Goal: Information Seeking & Learning: Learn about a topic

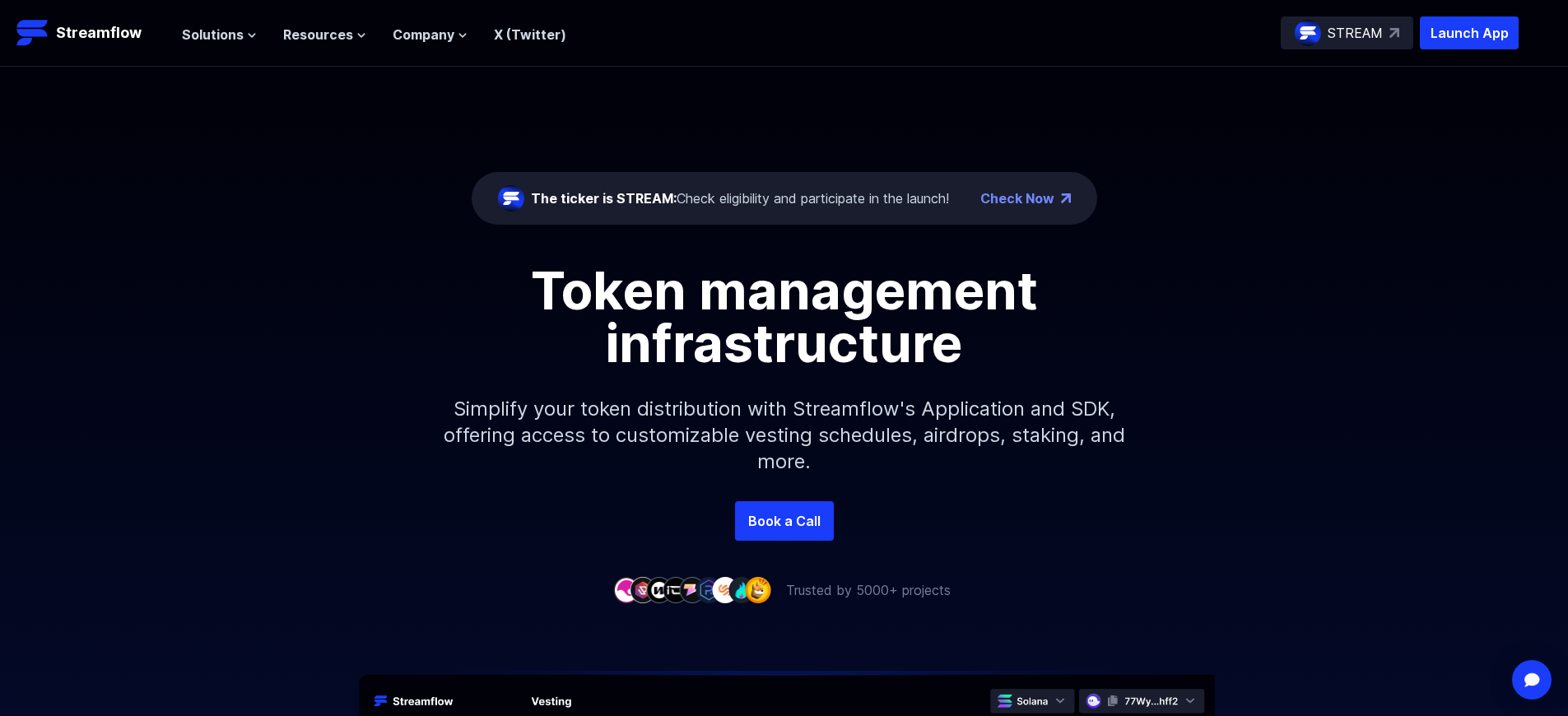
scroll to position [5897, 0]
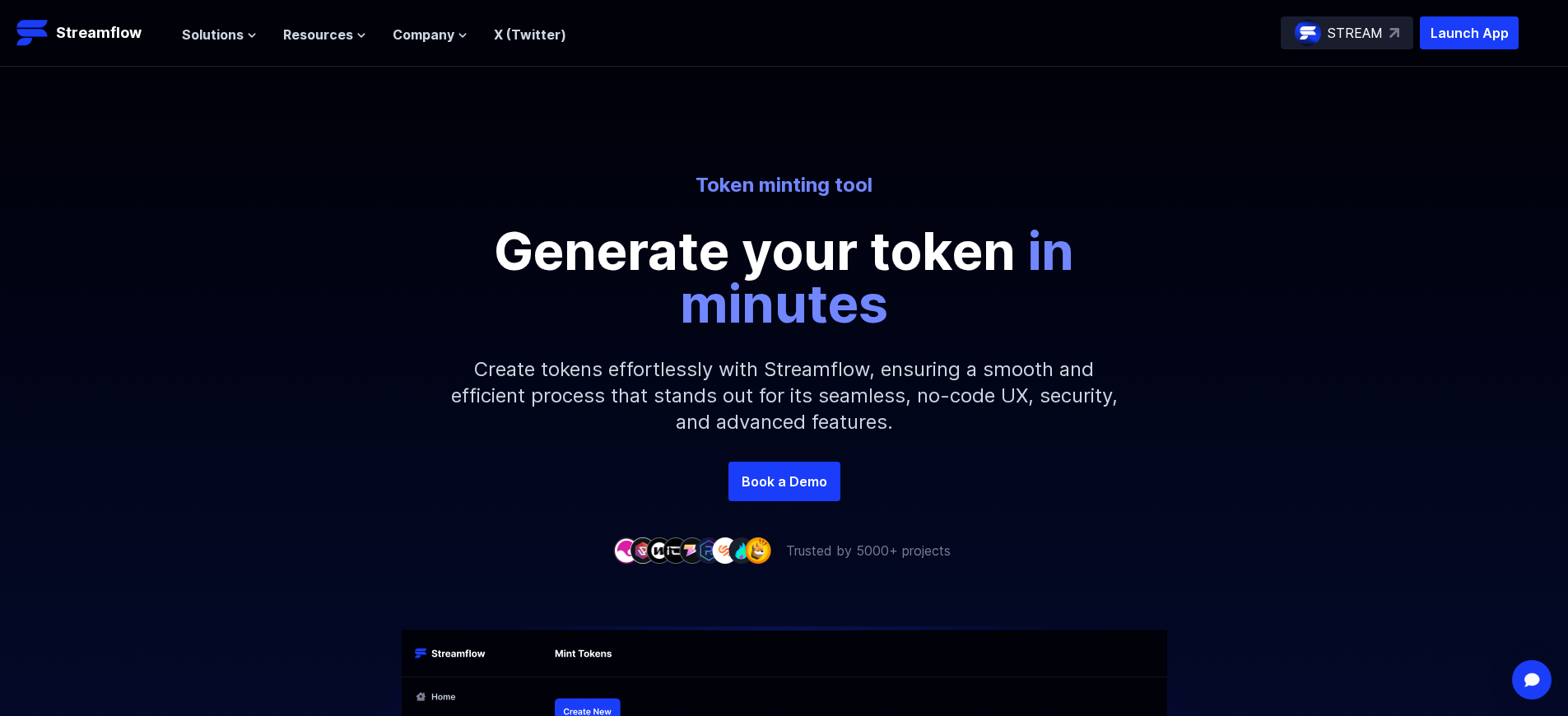
scroll to position [2567, 0]
